Goal: Information Seeking & Learning: Learn about a topic

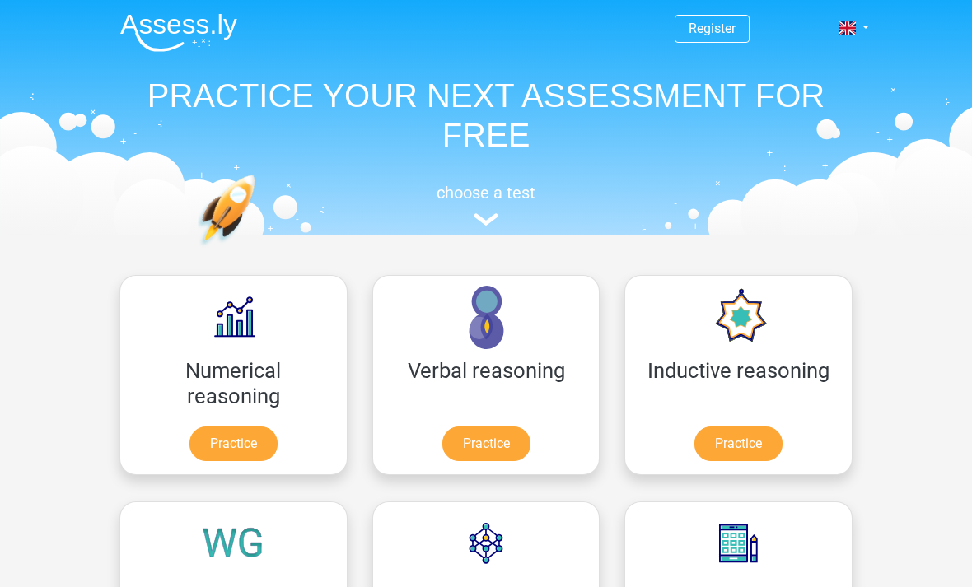
click at [709, 32] on link "Register" at bounding box center [712, 29] width 47 height 16
click at [851, 34] on span at bounding box center [847, 27] width 17 height 13
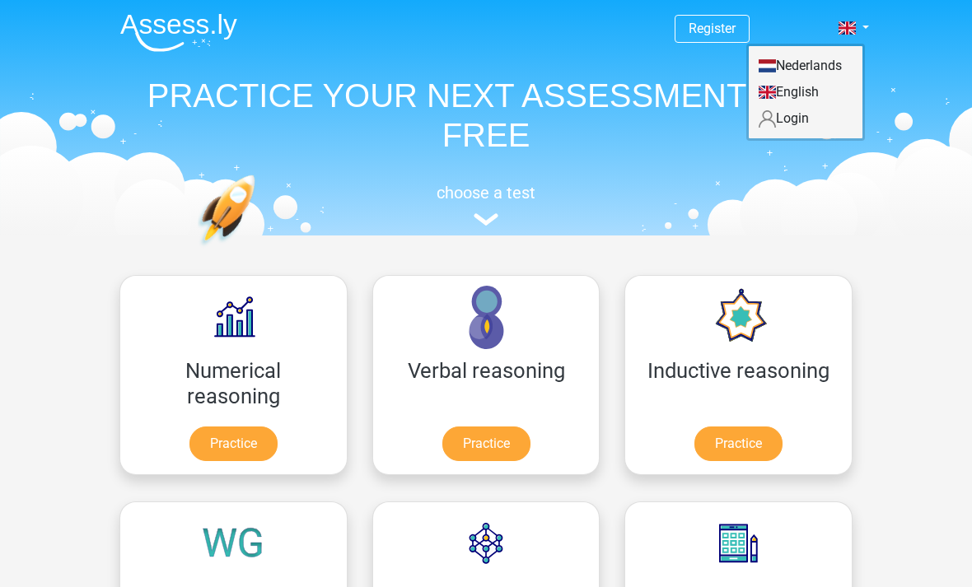
click at [813, 213] on div "choose a test" at bounding box center [486, 202] width 758 height 54
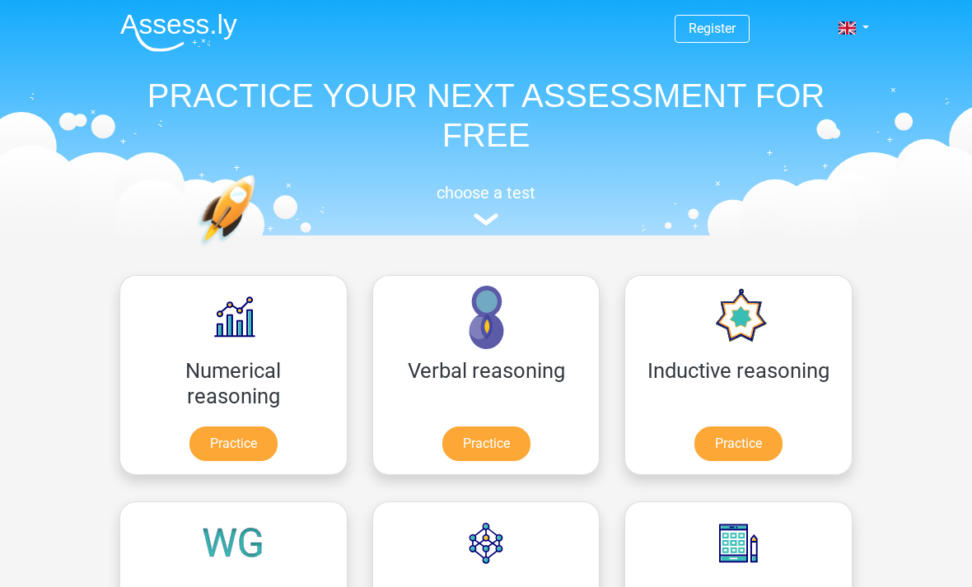
click at [854, 26] on span at bounding box center [847, 27] width 17 height 13
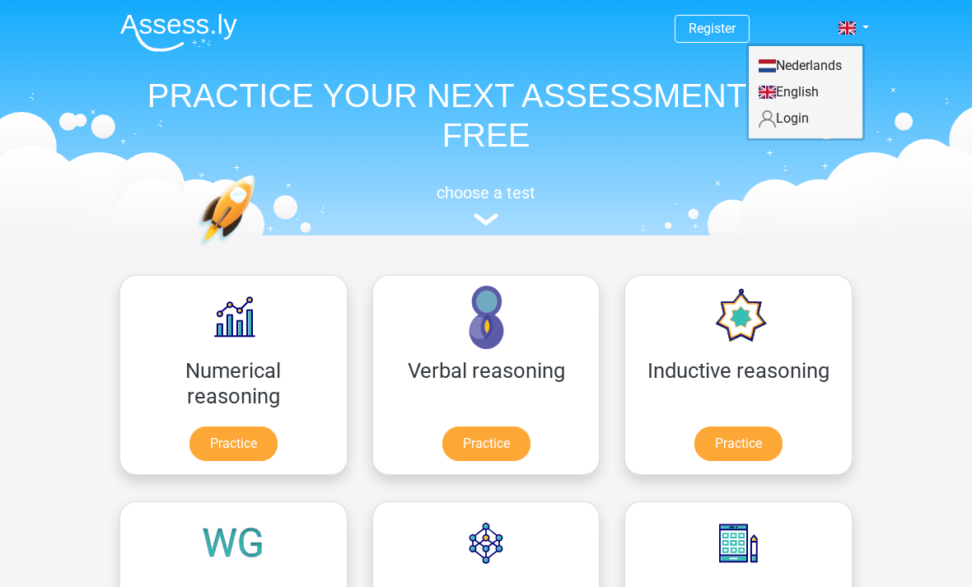
click at [804, 119] on link "Login" at bounding box center [806, 118] width 114 height 26
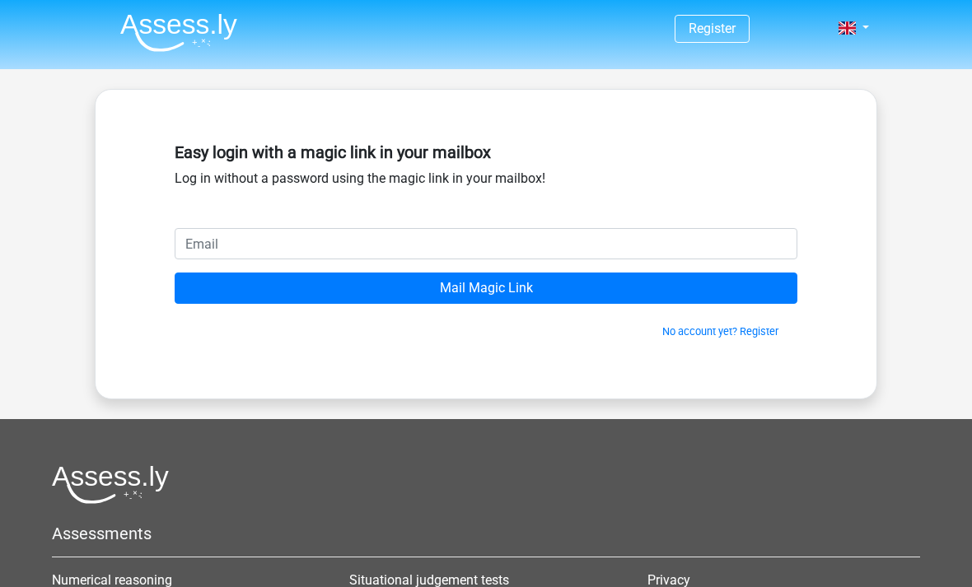
click at [595, 244] on input "email" at bounding box center [486, 243] width 623 height 31
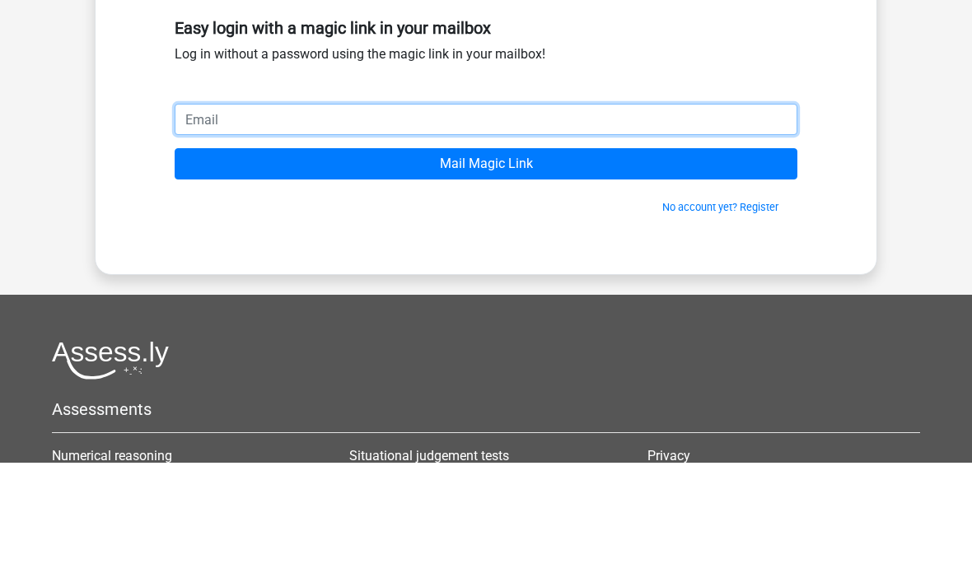
scroll to position [124, 0]
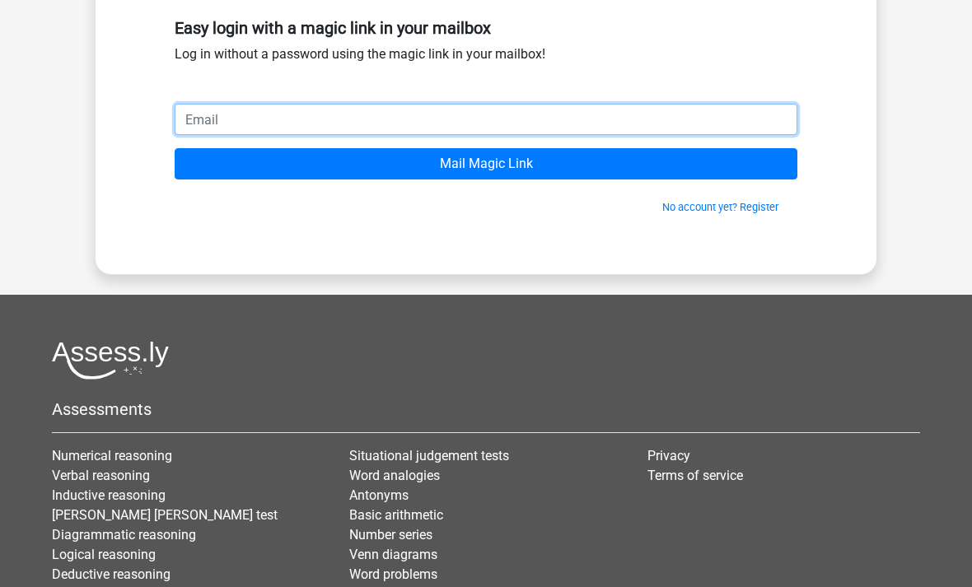
click at [578, 107] on input "email" at bounding box center [486, 119] width 623 height 31
paste input "thanatchai.cup@gmail.com"
type input "thanatchai.cup@gmail.com"
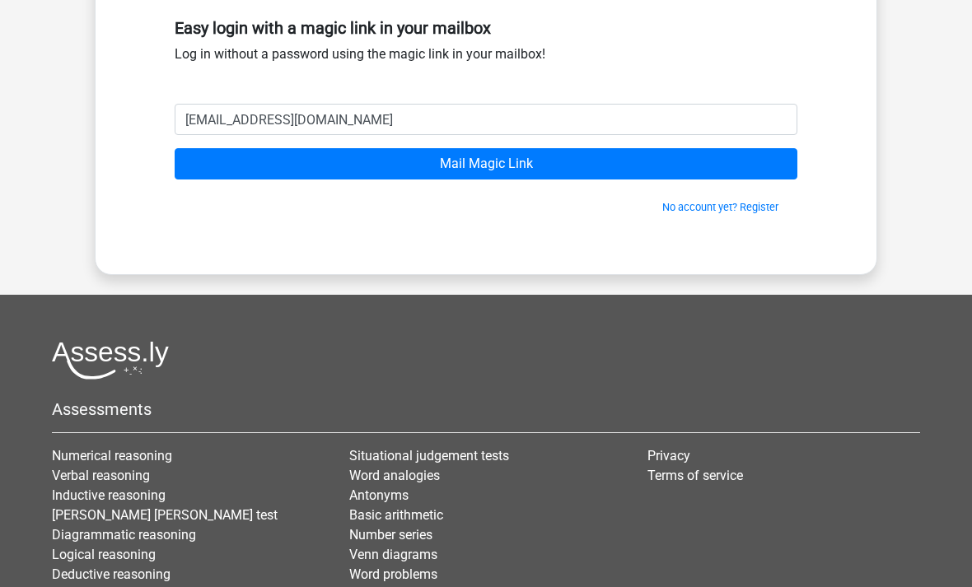
click at [283, 174] on input "Mail Magic Link" at bounding box center [486, 163] width 623 height 31
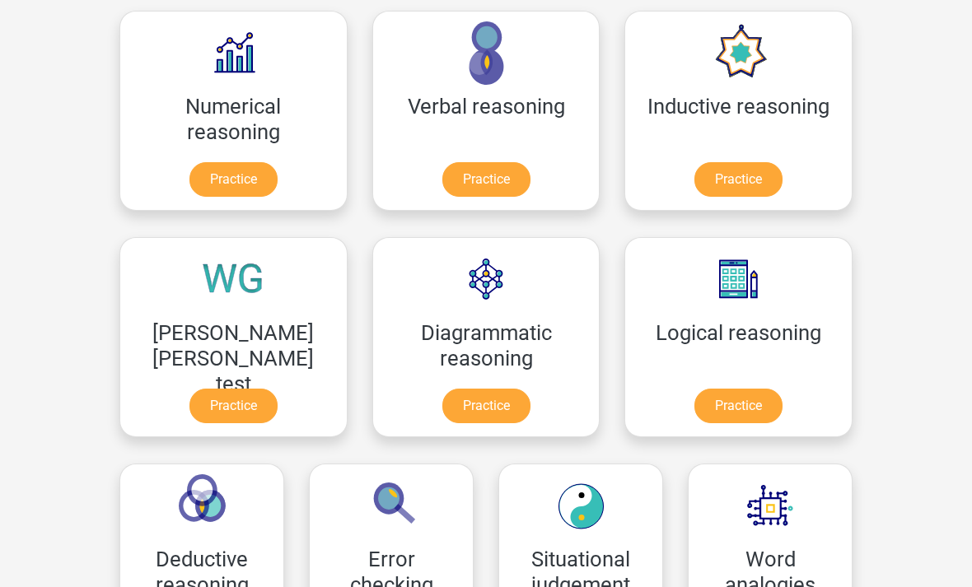
scroll to position [264, 0]
click at [190, 182] on link "Practice" at bounding box center [234, 179] width 88 height 35
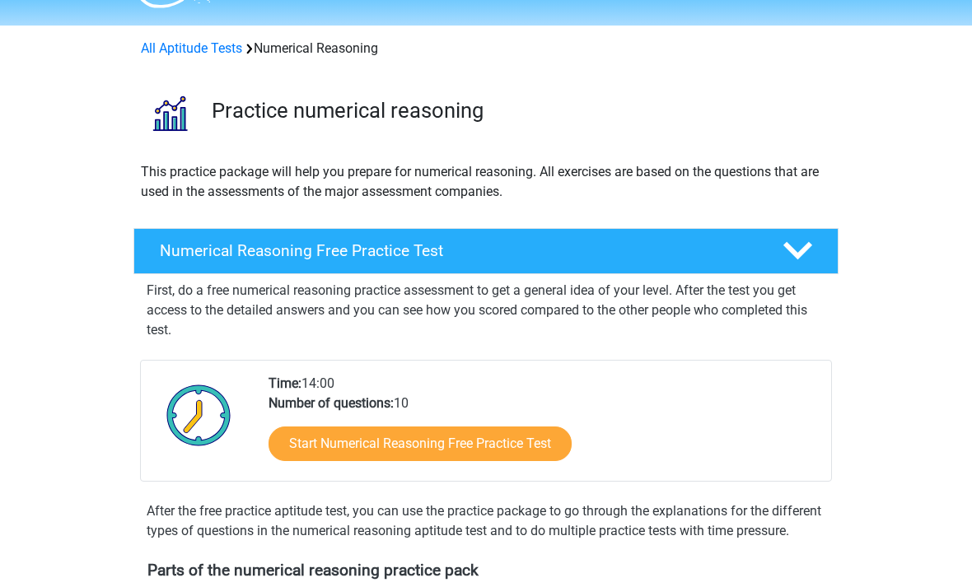
scroll to position [44, 0]
click at [194, 253] on h4 "Numerical Reasoning Free Practice Test" at bounding box center [458, 250] width 597 height 19
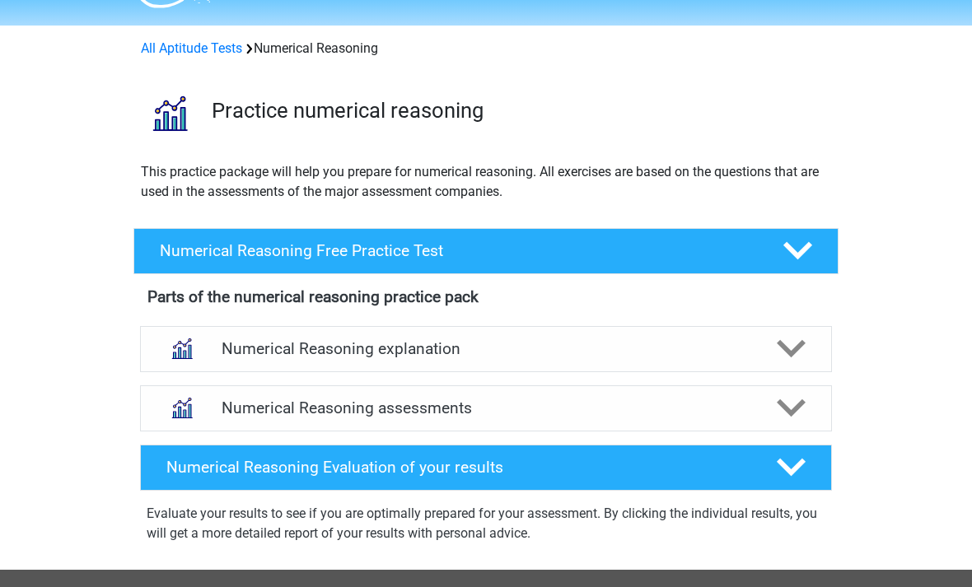
click at [70, 375] on div "[PERSON_NAME] [EMAIL_ADDRESS][DOMAIN_NAME] Nederlands English" at bounding box center [486, 480] width 972 height 1049
click at [801, 248] on icon at bounding box center [798, 250] width 29 height 29
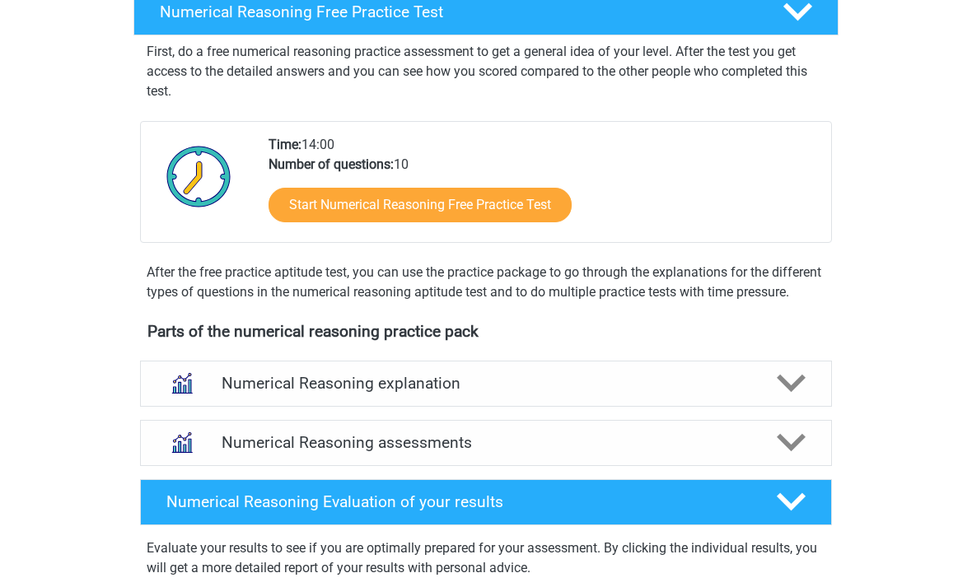
scroll to position [244, 0]
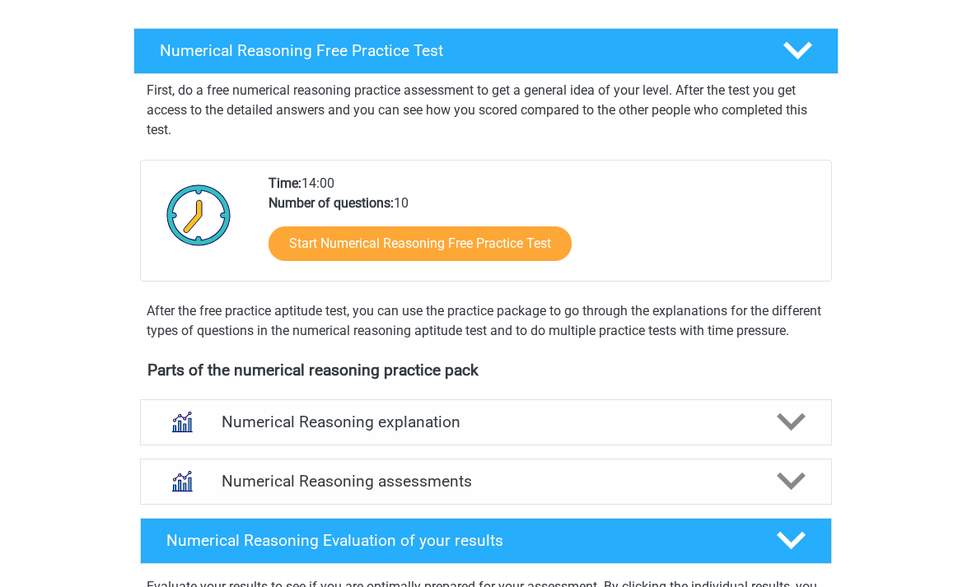
click at [426, 243] on link "Start Numerical Reasoning Free Practice Test" at bounding box center [420, 244] width 303 height 35
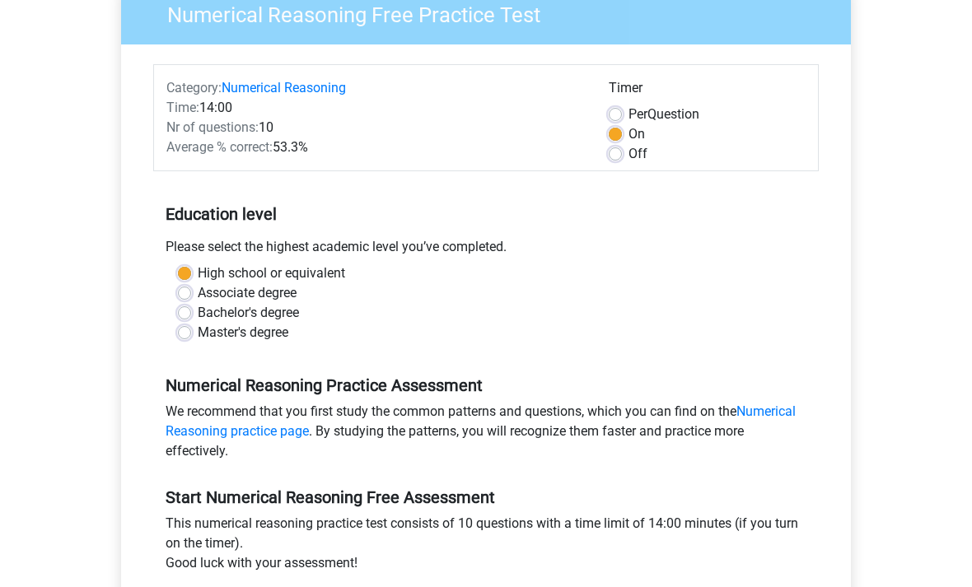
scroll to position [171, 0]
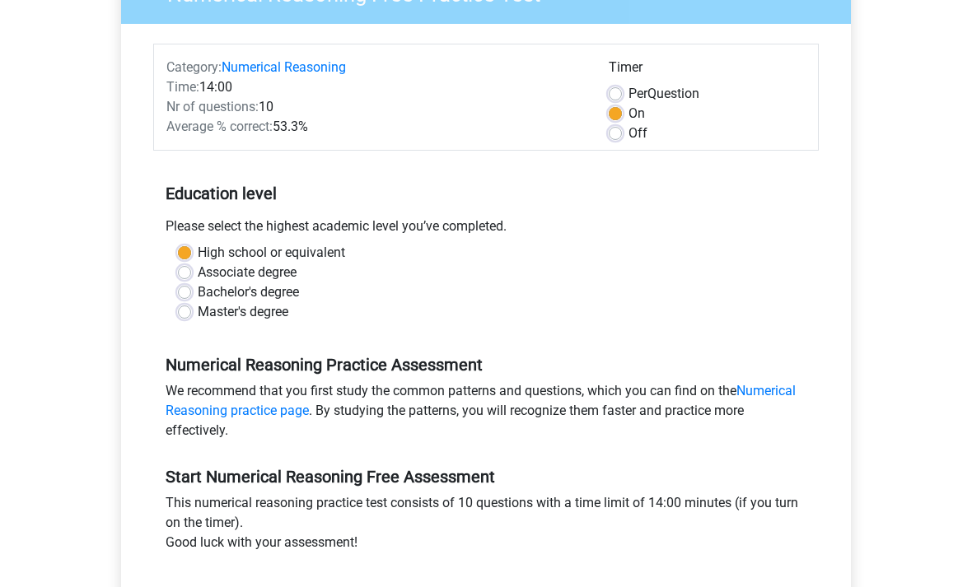
click at [198, 316] on label "Master's degree" at bounding box center [243, 312] width 91 height 20
click at [190, 316] on input "Master's degree" at bounding box center [184, 310] width 13 height 16
radio input "true"
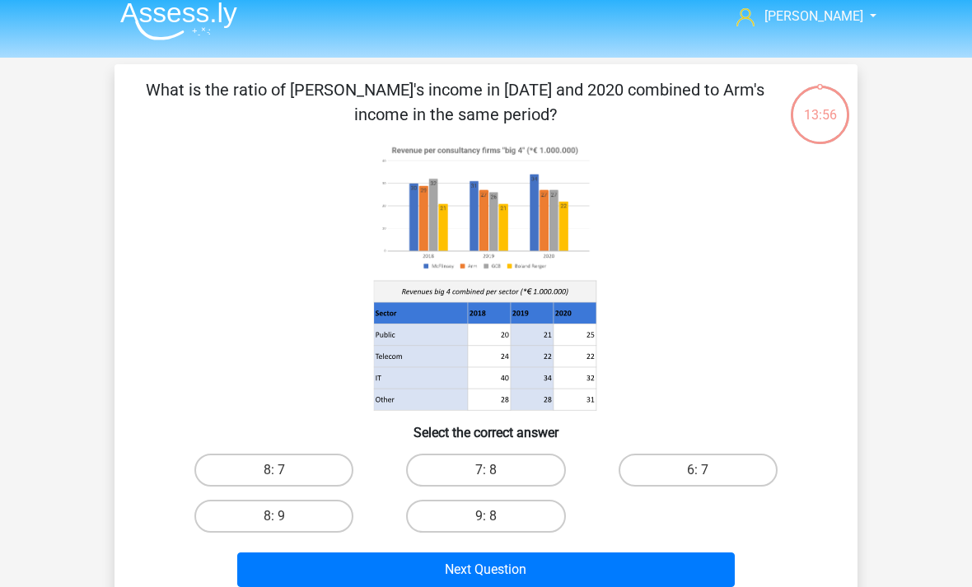
scroll to position [9, 0]
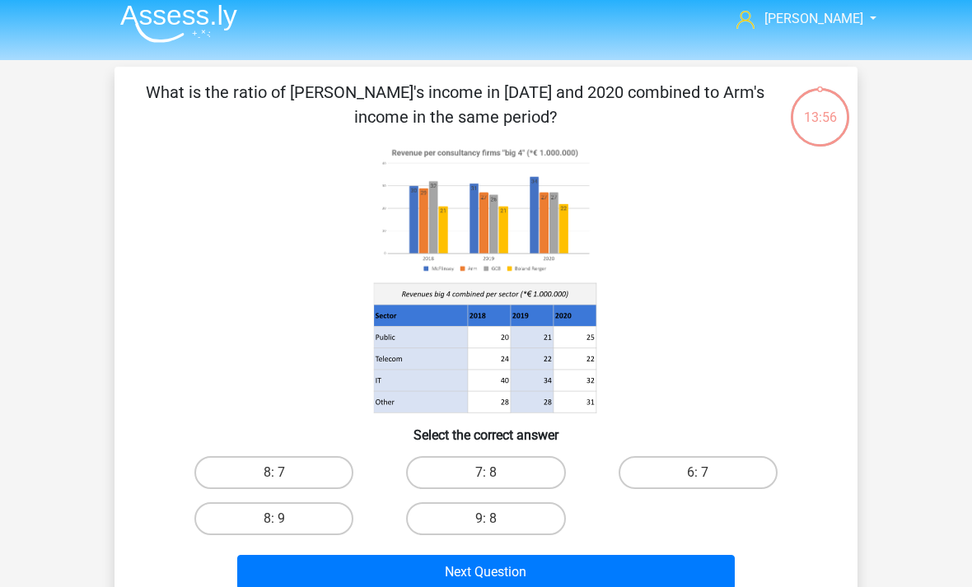
click at [836, 14] on span "[PERSON_NAME]" at bounding box center [814, 19] width 99 height 16
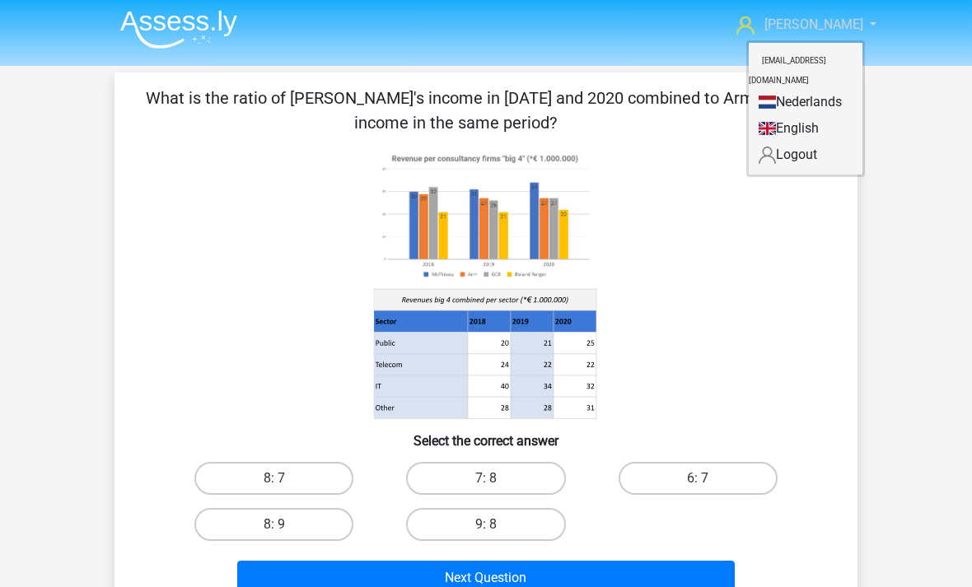
scroll to position [0, 0]
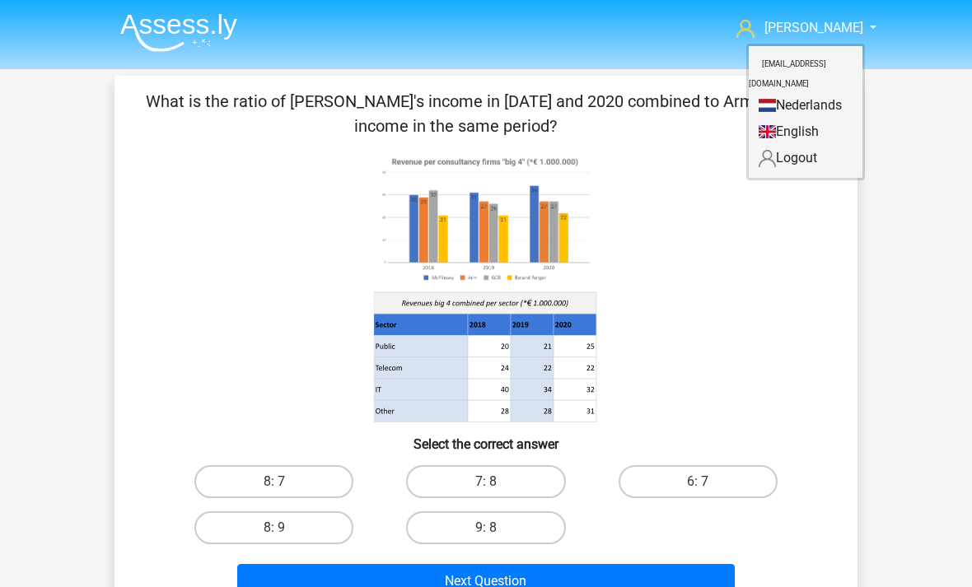
click at [792, 119] on link "English" at bounding box center [806, 132] width 114 height 26
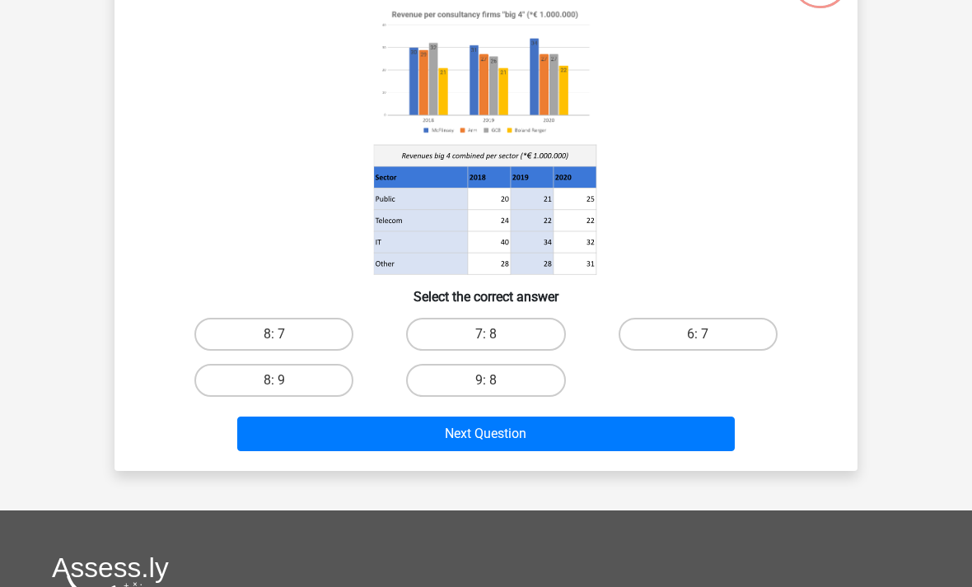
scroll to position [143, 0]
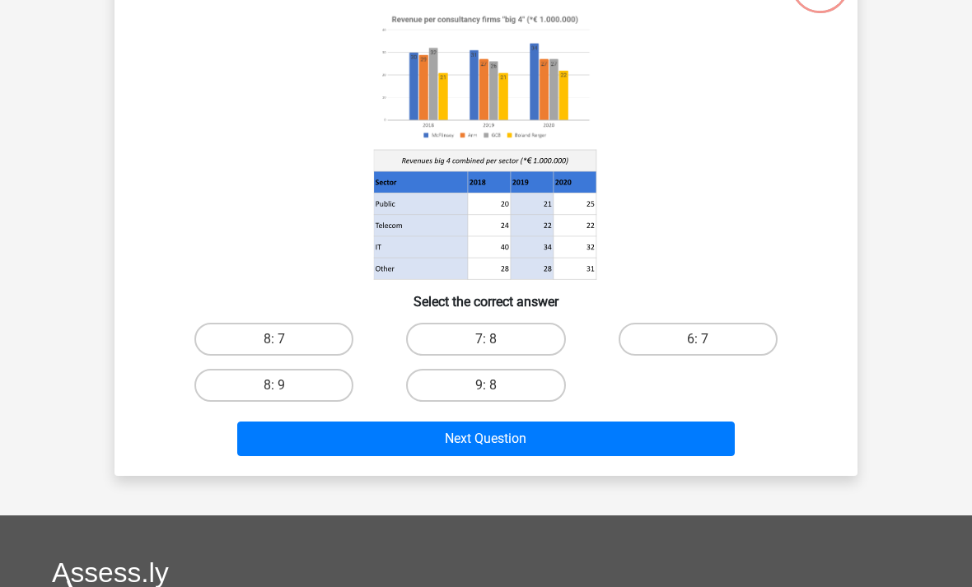
click at [578, 445] on button "Next Question" at bounding box center [486, 439] width 498 height 35
click at [480, 385] on label "9: 8" at bounding box center [485, 385] width 159 height 33
click at [486, 386] on input "9: 8" at bounding box center [491, 391] width 11 height 11
radio input "true"
click at [494, 434] on button "Next Question" at bounding box center [486, 439] width 498 height 35
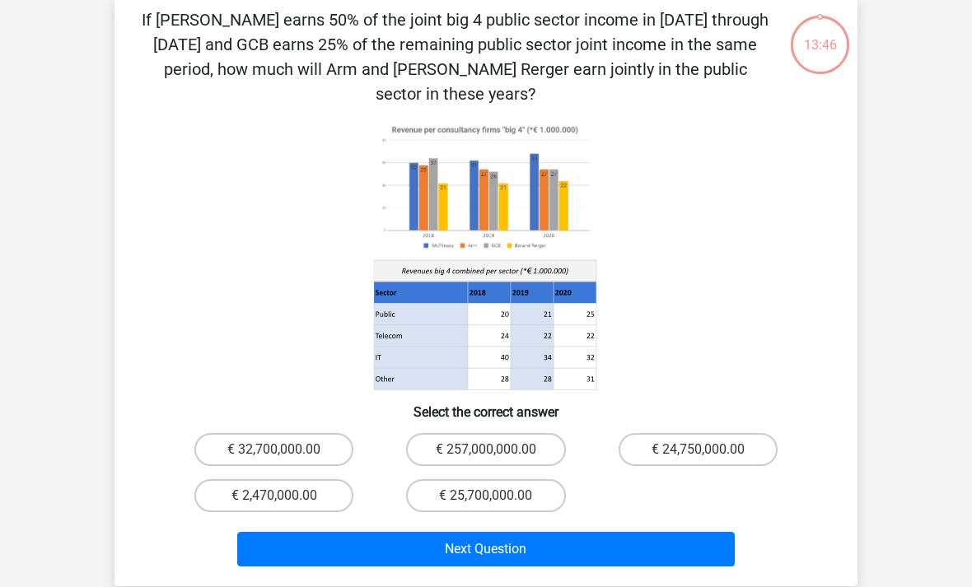
scroll to position [76, 0]
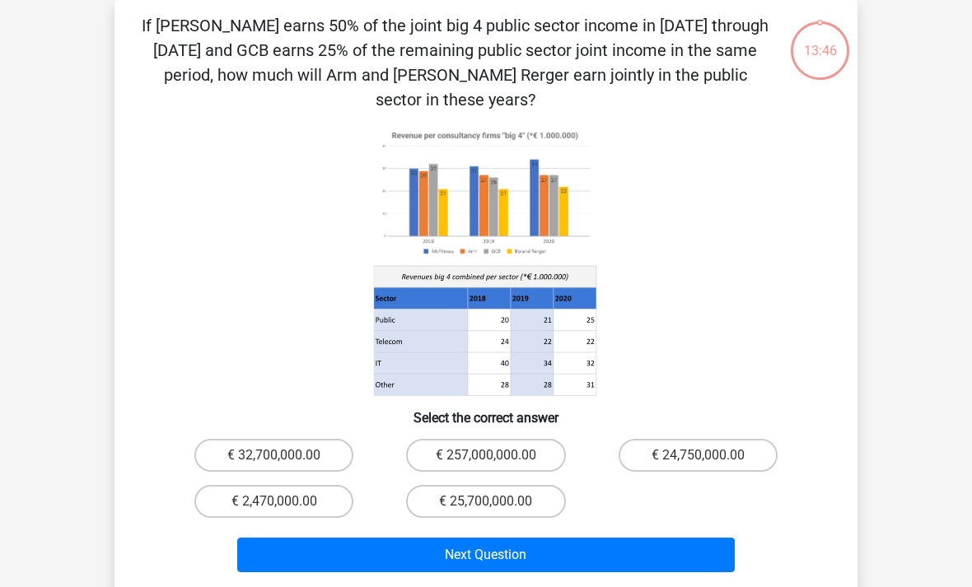
click at [496, 485] on label "€ 25,700,000.00" at bounding box center [485, 501] width 159 height 33
click at [496, 502] on input "€ 25,700,000.00" at bounding box center [491, 507] width 11 height 11
radio input "true"
click at [486, 544] on button "Next Question" at bounding box center [486, 555] width 498 height 35
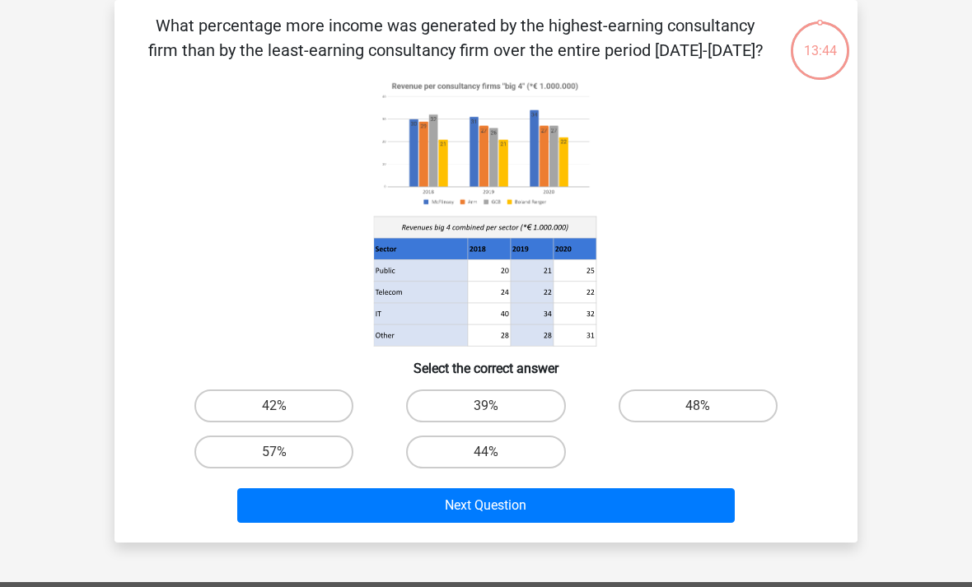
click at [499, 455] on label "44%" at bounding box center [485, 452] width 159 height 33
click at [497, 455] on input "44%" at bounding box center [491, 457] width 11 height 11
radio input "true"
click at [494, 507] on button "Next Question" at bounding box center [486, 506] width 498 height 35
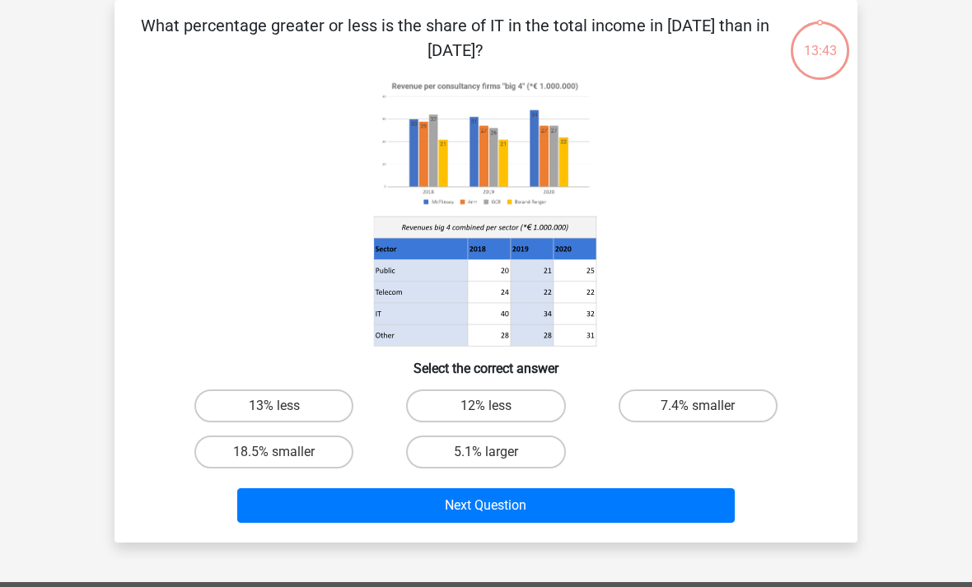
click at [498, 445] on label "5.1% larger" at bounding box center [485, 452] width 159 height 33
click at [497, 452] on input "5.1% larger" at bounding box center [491, 457] width 11 height 11
radio input "true"
click at [498, 511] on button "Next Question" at bounding box center [486, 506] width 498 height 35
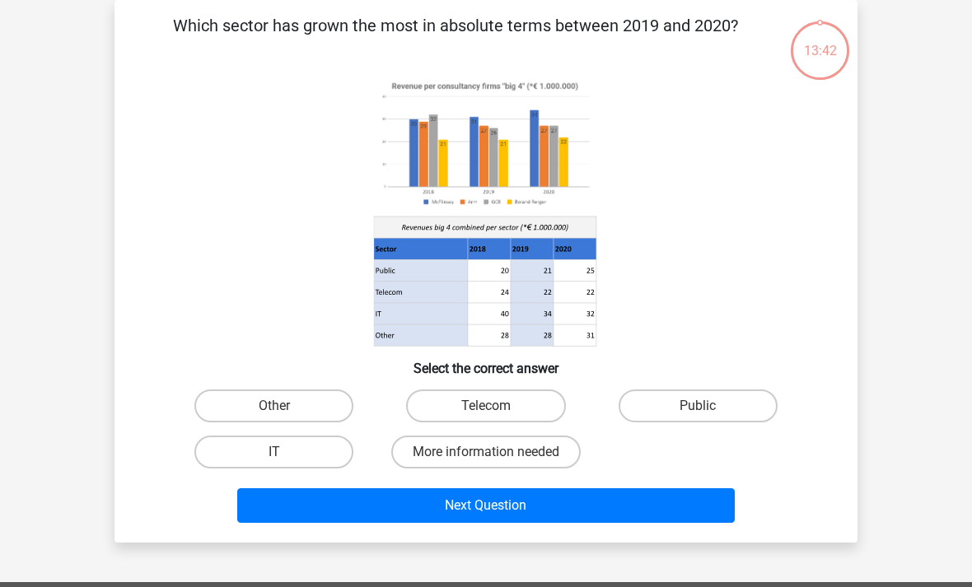
click at [498, 450] on label "More information needed" at bounding box center [486, 452] width 190 height 33
click at [497, 452] on input "More information needed" at bounding box center [491, 457] width 11 height 11
radio input "true"
click at [494, 504] on div "Next Question" at bounding box center [486, 502] width 690 height 54
click at [492, 521] on button "Next Question" at bounding box center [486, 506] width 498 height 35
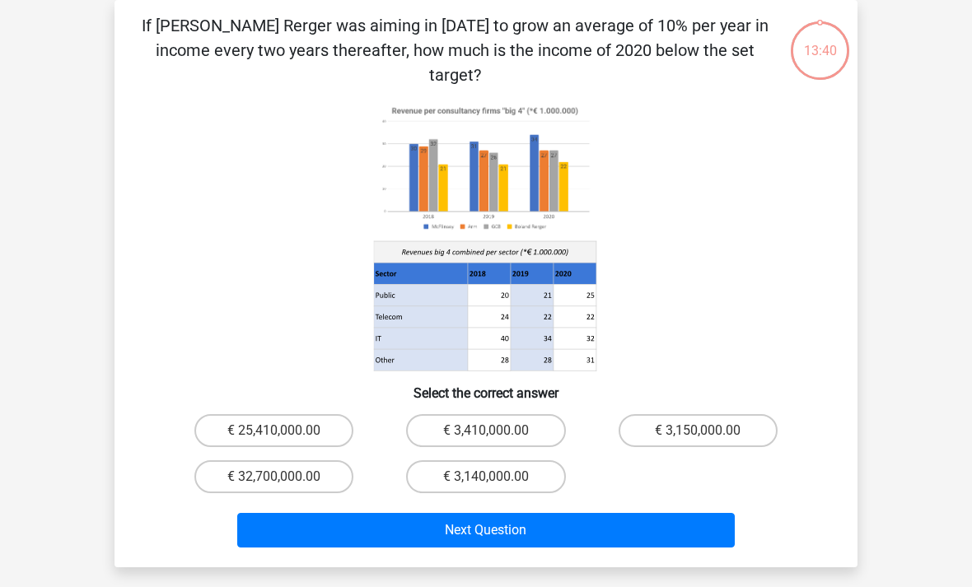
click at [498, 461] on label "€ 3,140,000.00" at bounding box center [485, 477] width 159 height 33
click at [497, 477] on input "€ 3,140,000.00" at bounding box center [491, 482] width 11 height 11
radio input "true"
click at [503, 513] on button "Next Question" at bounding box center [486, 530] width 498 height 35
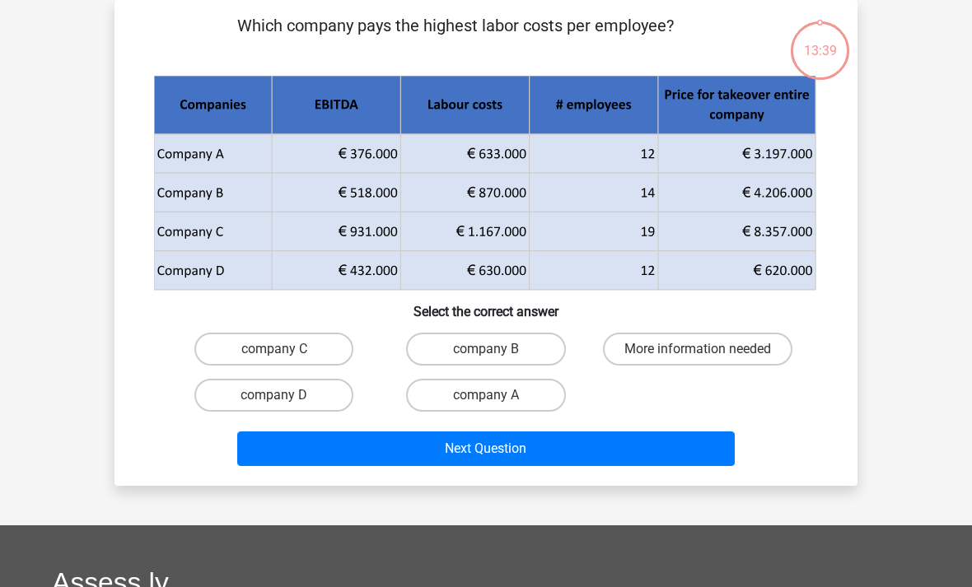
click at [499, 451] on button "Next Question" at bounding box center [486, 449] width 498 height 35
click at [506, 391] on label "company A" at bounding box center [485, 395] width 159 height 33
click at [497, 396] on input "company A" at bounding box center [491, 401] width 11 height 11
radio input "true"
click at [503, 447] on button "Next Question" at bounding box center [486, 449] width 498 height 35
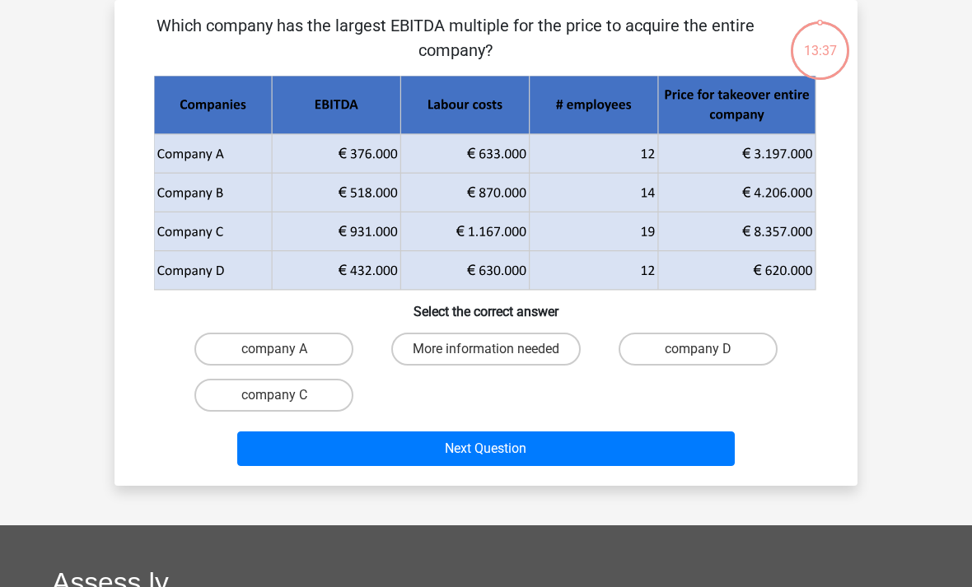
click at [525, 349] on label "More information needed" at bounding box center [486, 349] width 190 height 33
click at [497, 349] on input "More information needed" at bounding box center [491, 354] width 11 height 11
radio input "true"
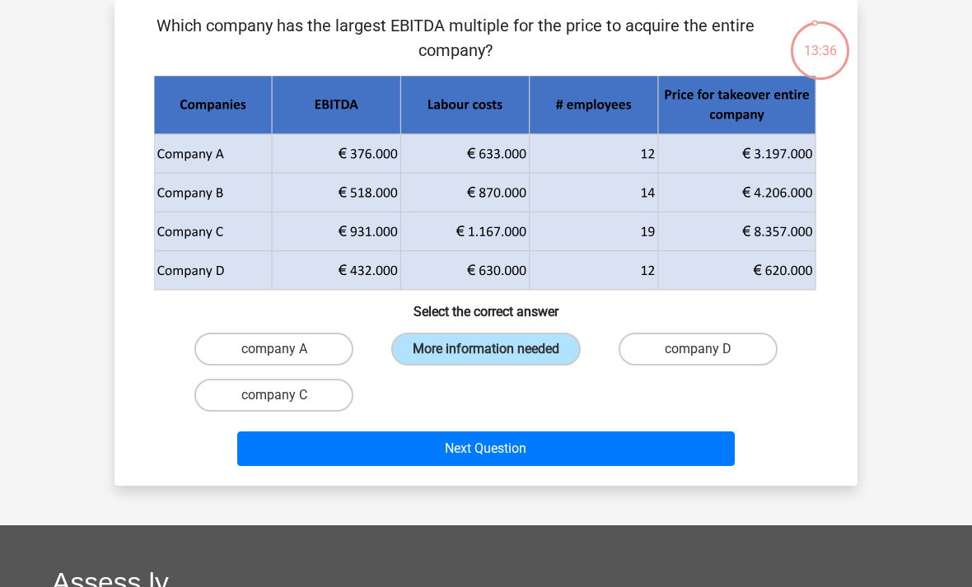
click at [517, 439] on div "Next Question" at bounding box center [486, 446] width 690 height 54
click at [510, 465] on button "Next Question" at bounding box center [486, 449] width 498 height 35
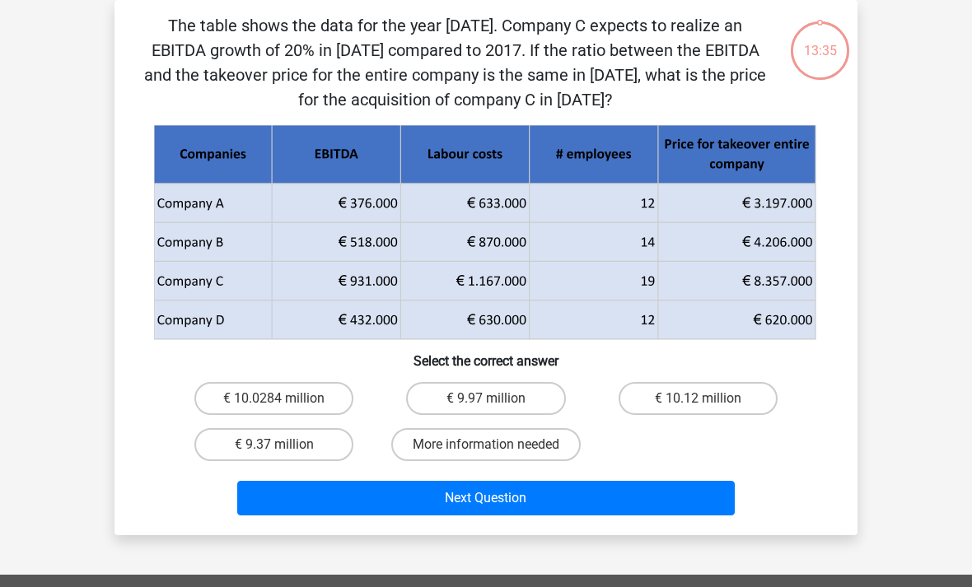
click at [516, 377] on div "€ 9.97 million" at bounding box center [486, 399] width 212 height 46
click at [523, 402] on label "€ 9.97 million" at bounding box center [485, 398] width 159 height 33
click at [497, 402] on input "€ 9.97 million" at bounding box center [491, 404] width 11 height 11
radio input "true"
click at [520, 499] on button "Next Question" at bounding box center [486, 498] width 498 height 35
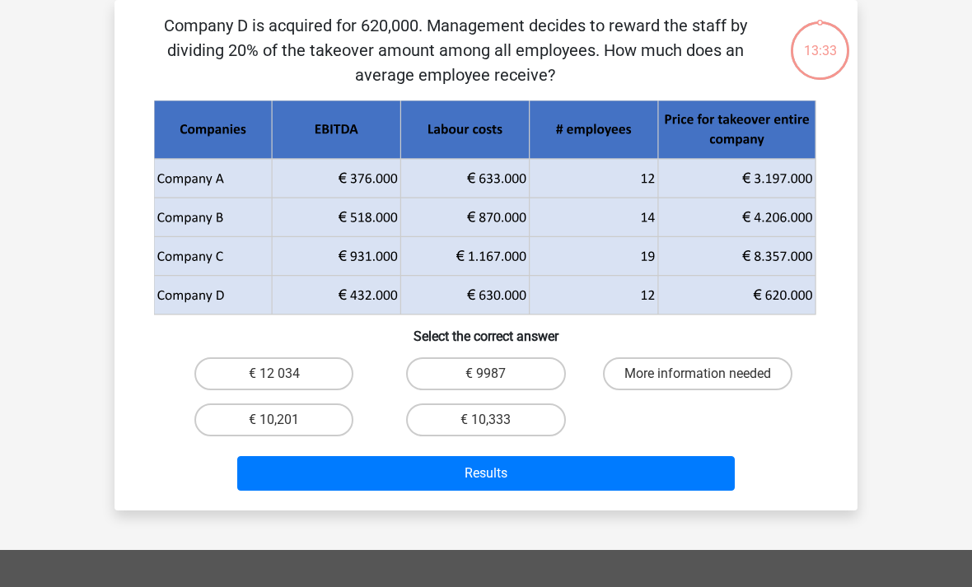
click at [513, 423] on label "€ 10,333" at bounding box center [485, 420] width 159 height 33
click at [497, 423] on input "€ 10,333" at bounding box center [491, 425] width 11 height 11
radio input "true"
click at [512, 469] on button "Results" at bounding box center [486, 473] width 498 height 35
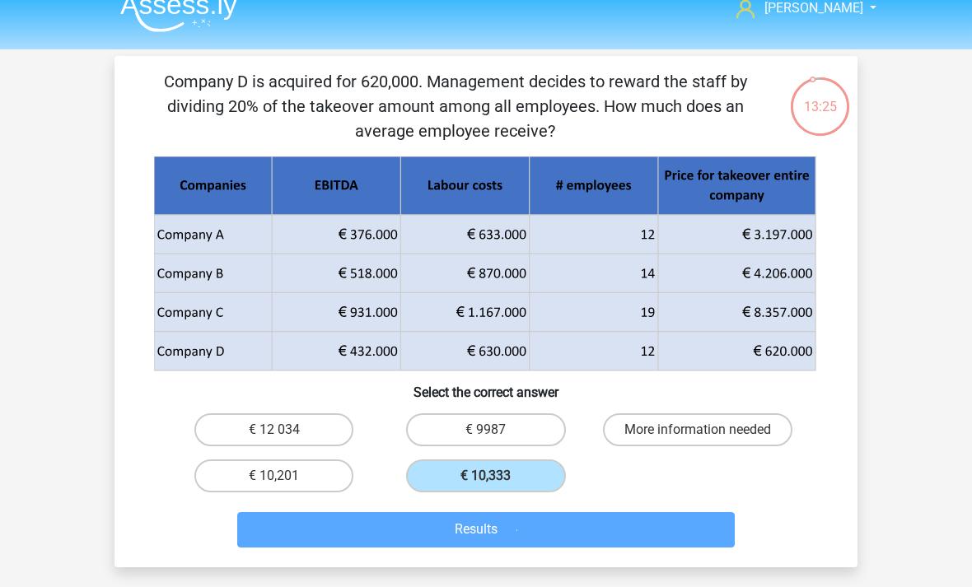
scroll to position [0, 0]
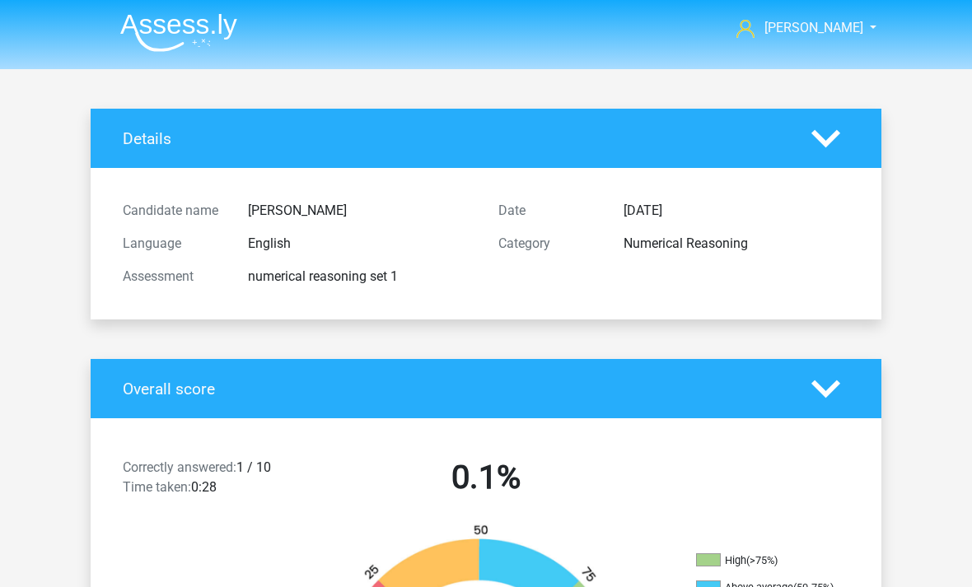
click at [854, 32] on span "[PERSON_NAME]" at bounding box center [814, 28] width 99 height 16
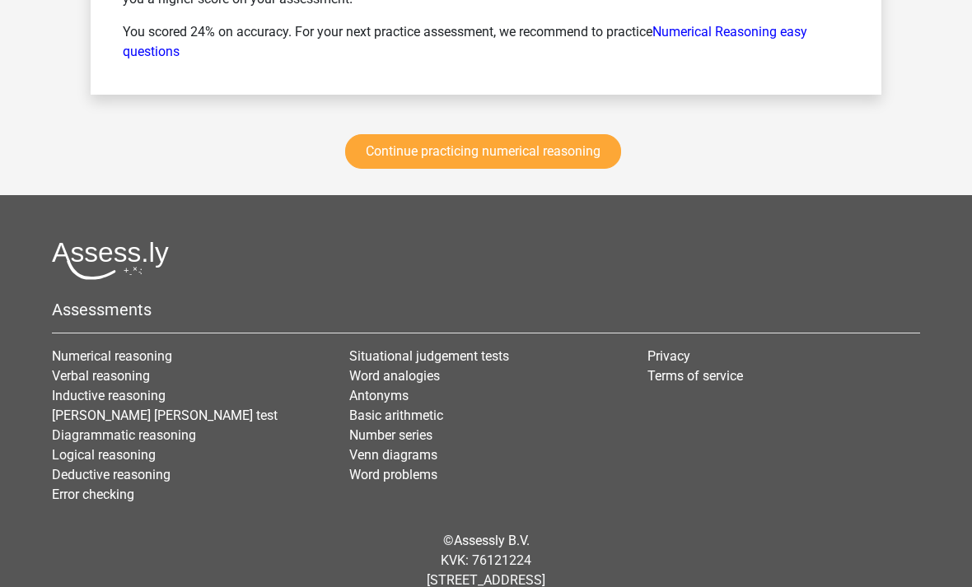
scroll to position [2416, 0]
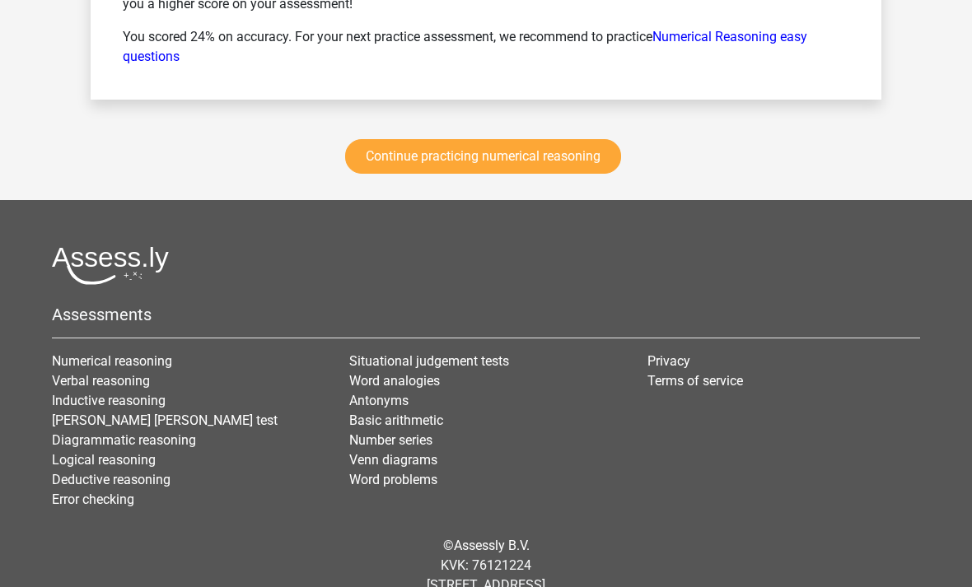
click at [125, 315] on h5 "Assessments" at bounding box center [486, 315] width 868 height 20
click at [64, 386] on link "Verbal reasoning" at bounding box center [101, 381] width 98 height 16
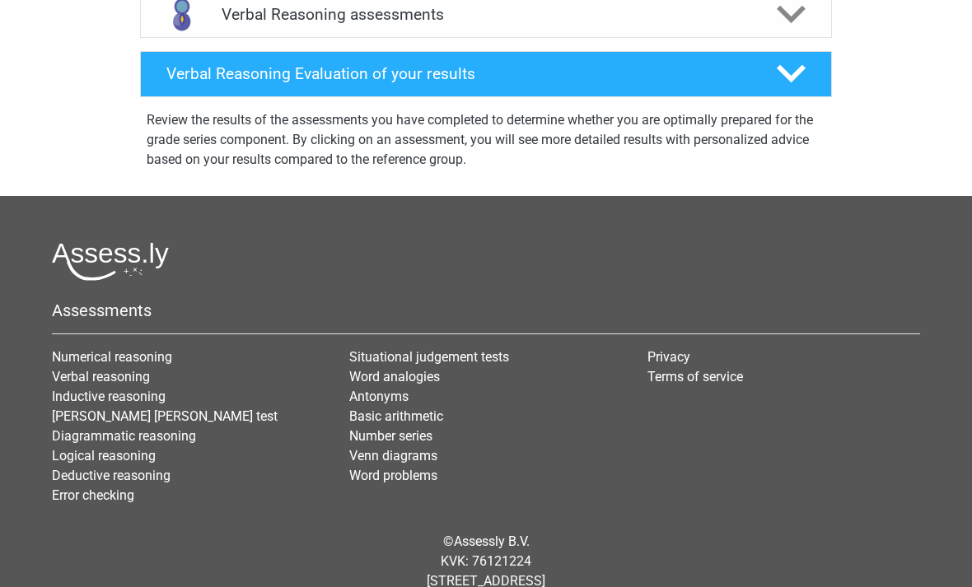
scroll to position [681, 0]
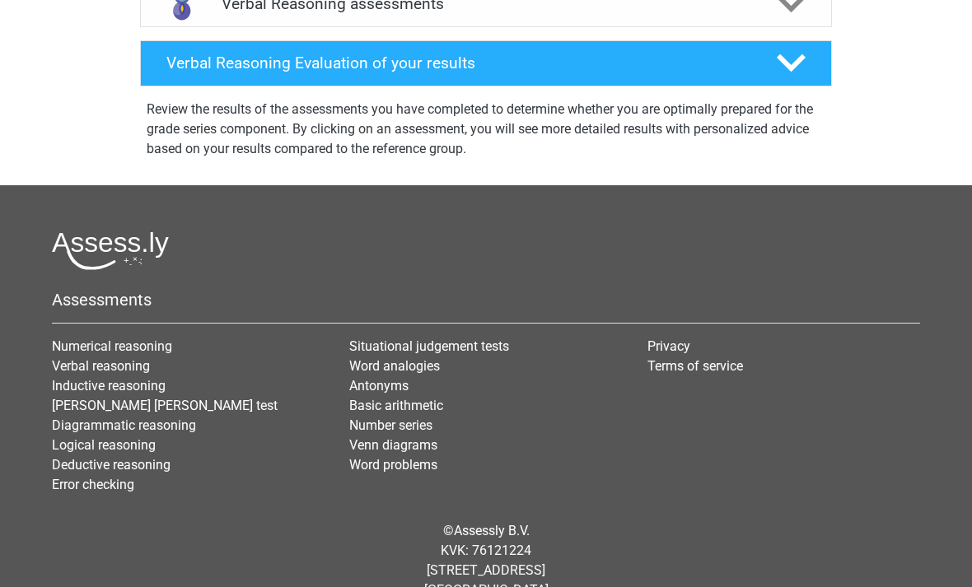
click at [68, 453] on link "Logical reasoning" at bounding box center [104, 446] width 104 height 16
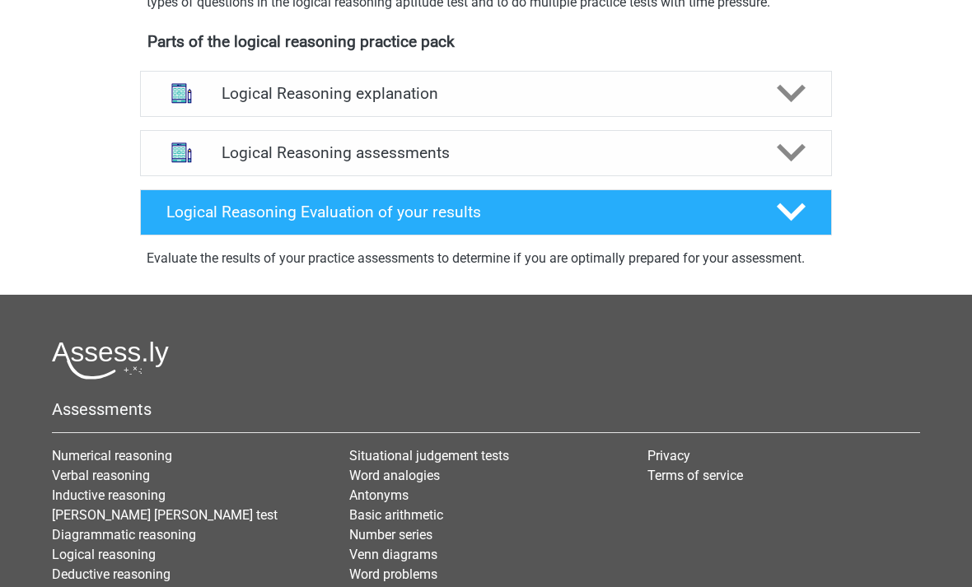
scroll to position [554, 0]
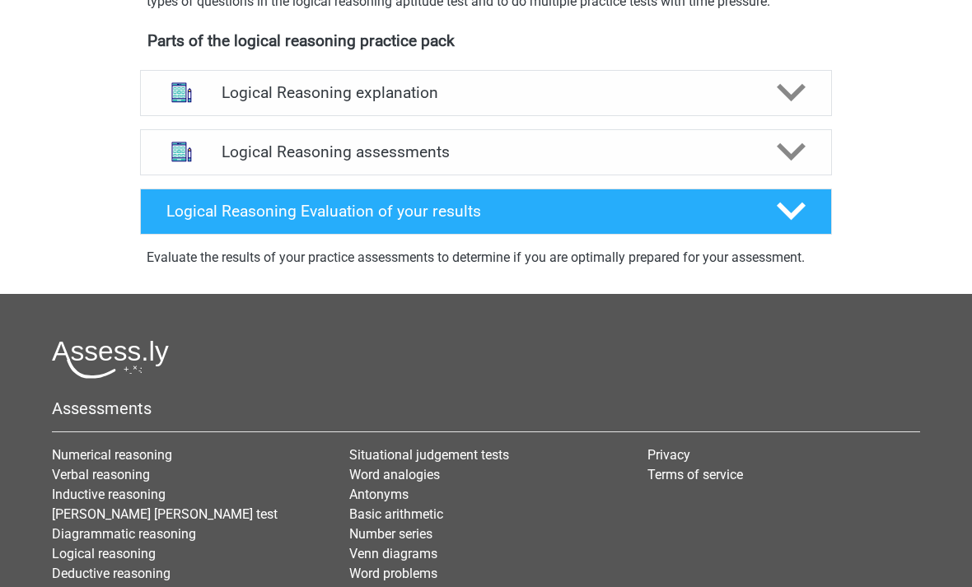
click at [73, 522] on link "[PERSON_NAME] [PERSON_NAME] test" at bounding box center [165, 515] width 226 height 16
